Goal: Navigation & Orientation: Find specific page/section

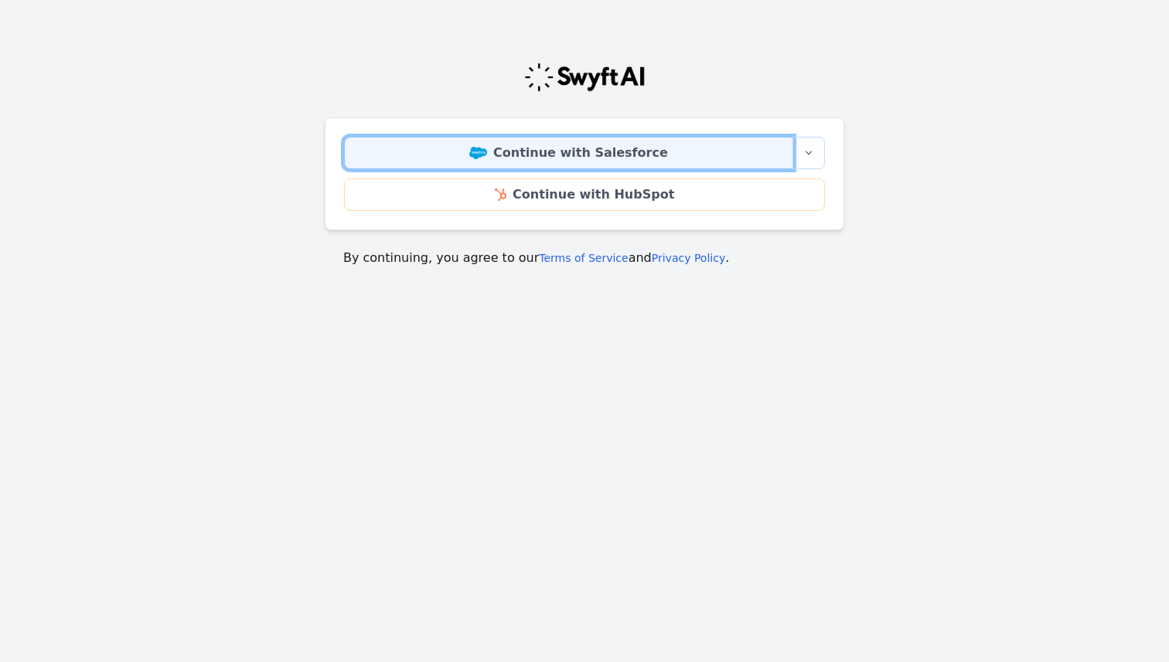
click at [605, 155] on link "Continue with Salesforce" at bounding box center [568, 153] width 449 height 32
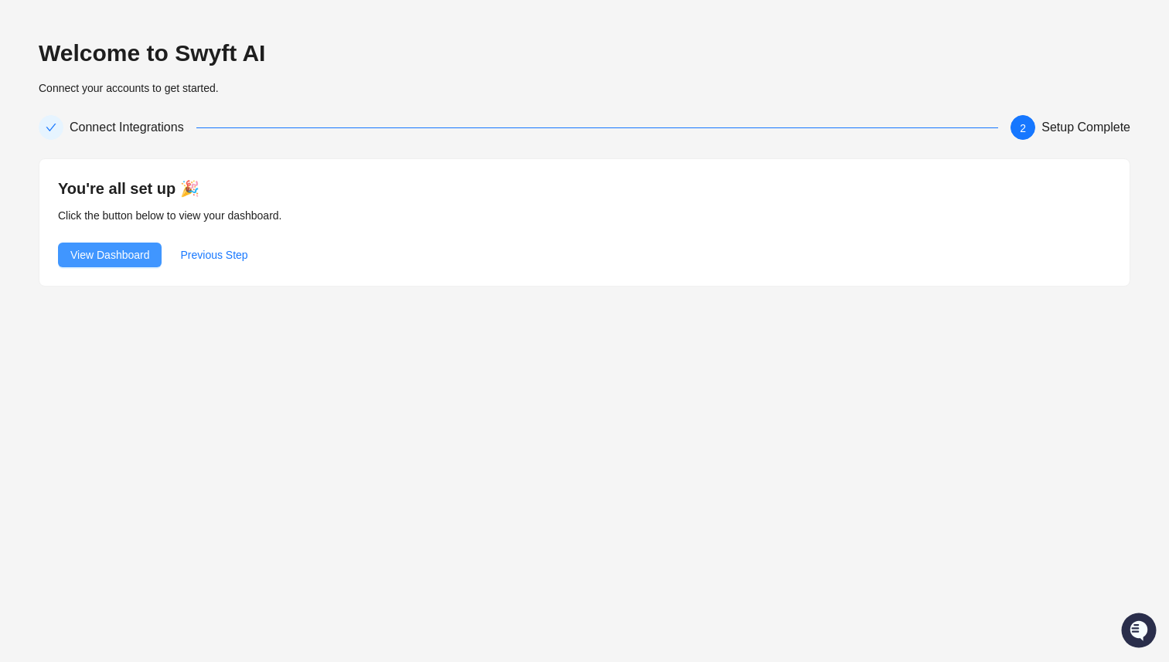
click at [97, 254] on span "View Dashboard" at bounding box center [109, 255] width 79 height 17
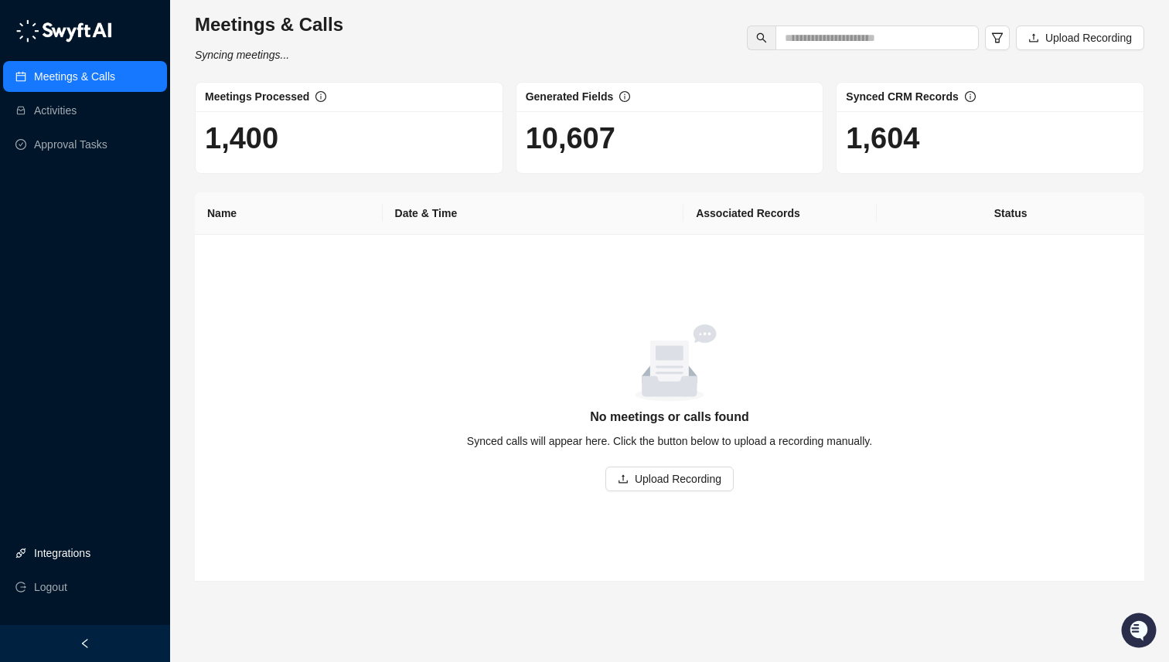
click at [50, 556] on link "Integrations" at bounding box center [62, 553] width 56 height 31
